Goal: Navigation & Orientation: Find specific page/section

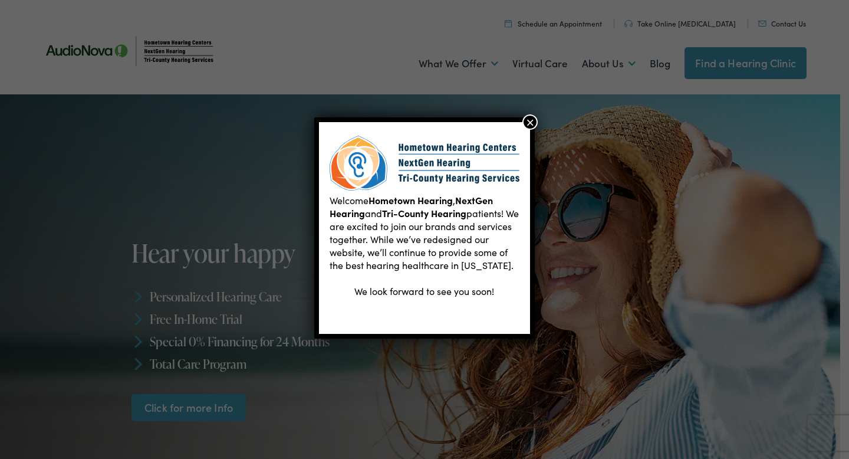
click at [522, 117] on div "Welcome Hometown Hearing , NextGen Hearing and Tri-County Hearing patients! We …" at bounding box center [424, 229] width 849 height 459
click at [528, 126] on button "×" at bounding box center [529, 121] width 15 height 15
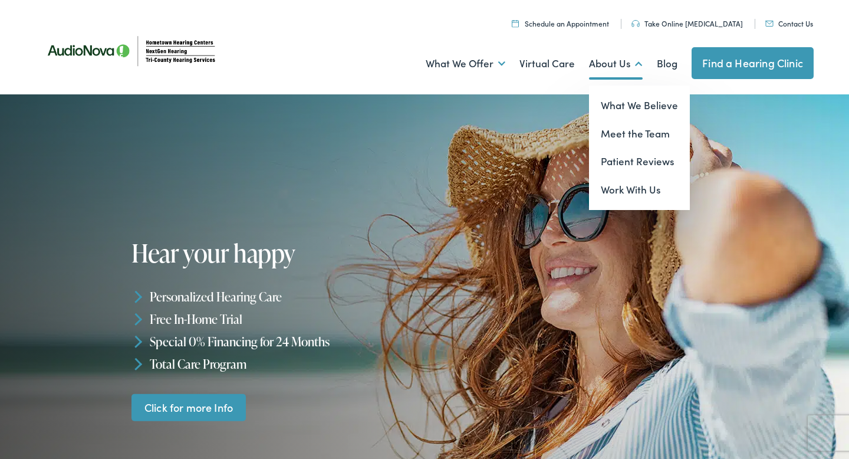
click at [615, 61] on link "About Us" at bounding box center [616, 64] width 54 height 44
click at [625, 129] on link "Meet the Team" at bounding box center [639, 134] width 101 height 28
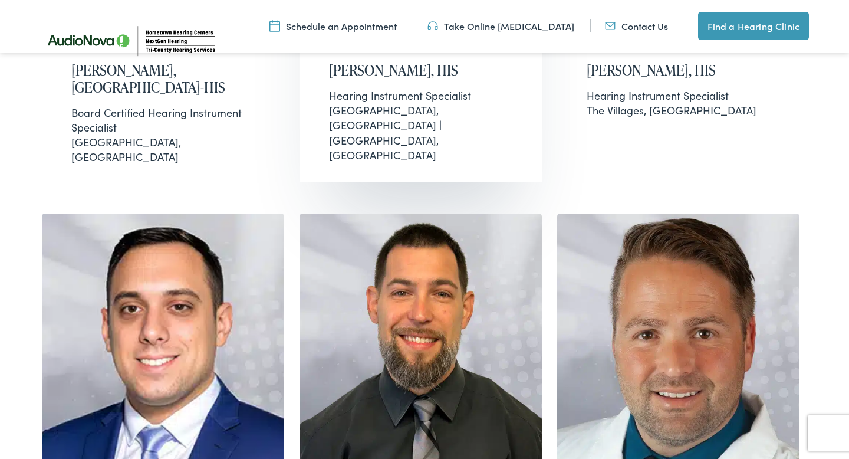
scroll to position [722, 0]
